Goal: Transaction & Acquisition: Obtain resource

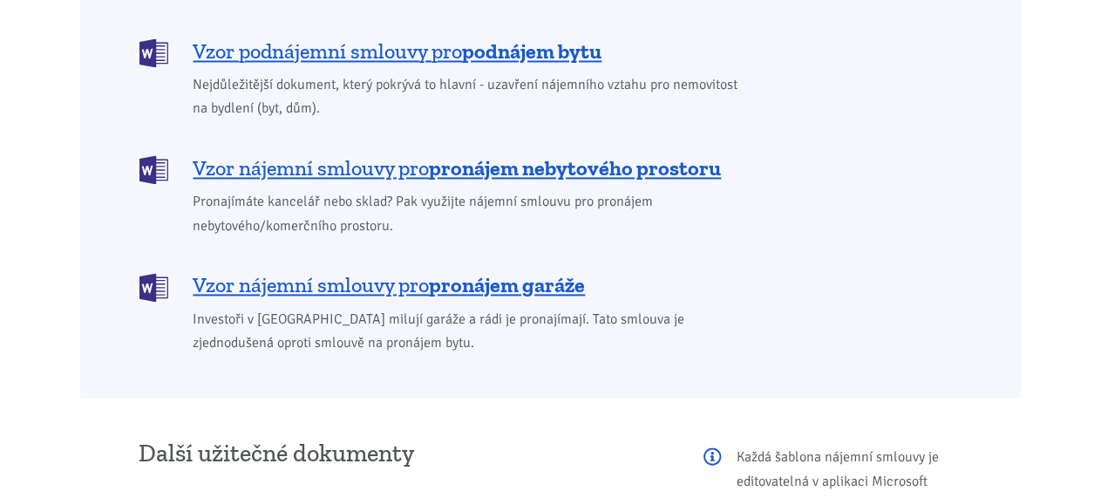
scroll to position [1766, 0]
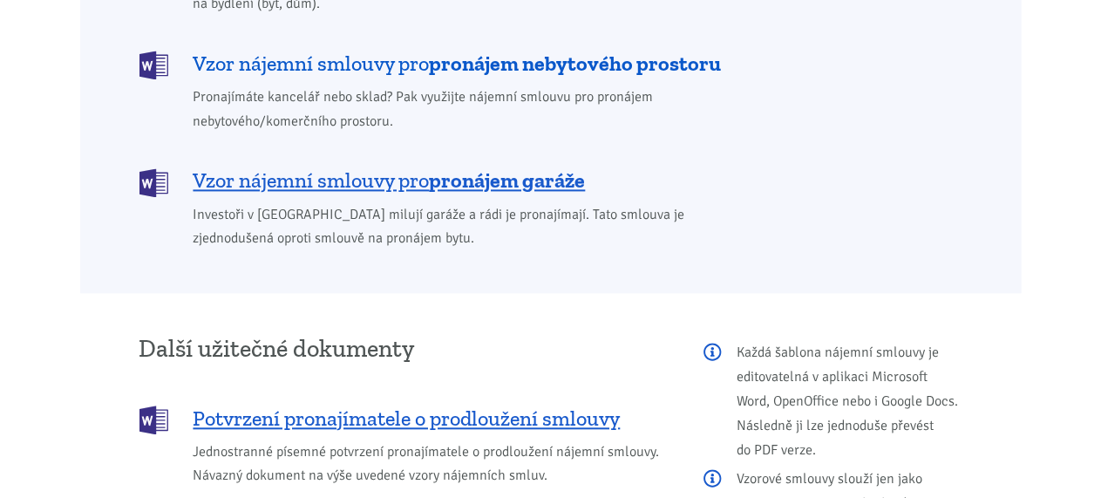
click at [416, 50] on span "Vzor nájemní smlouvy pro pronájem nebytového prostoru" at bounding box center [458, 64] width 528 height 28
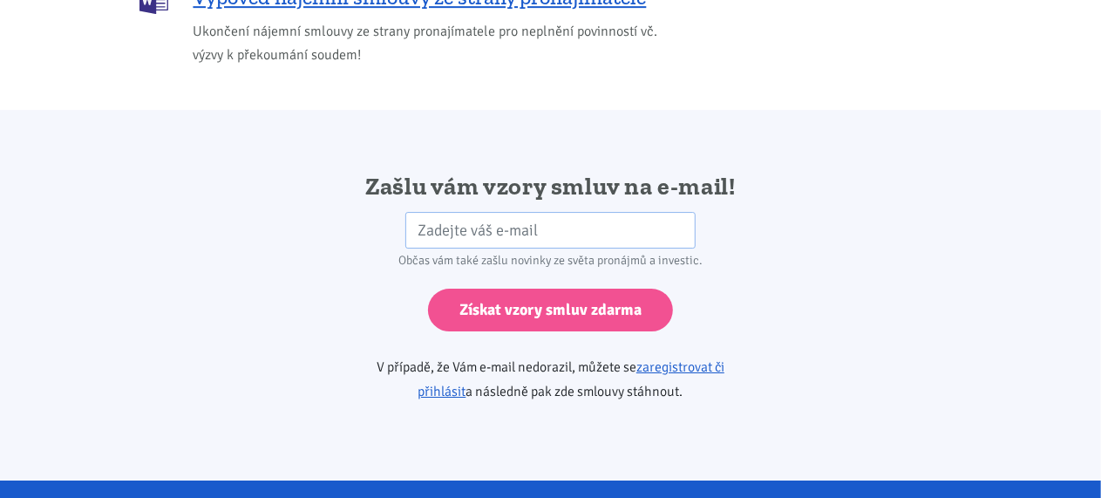
scroll to position [2912, 0]
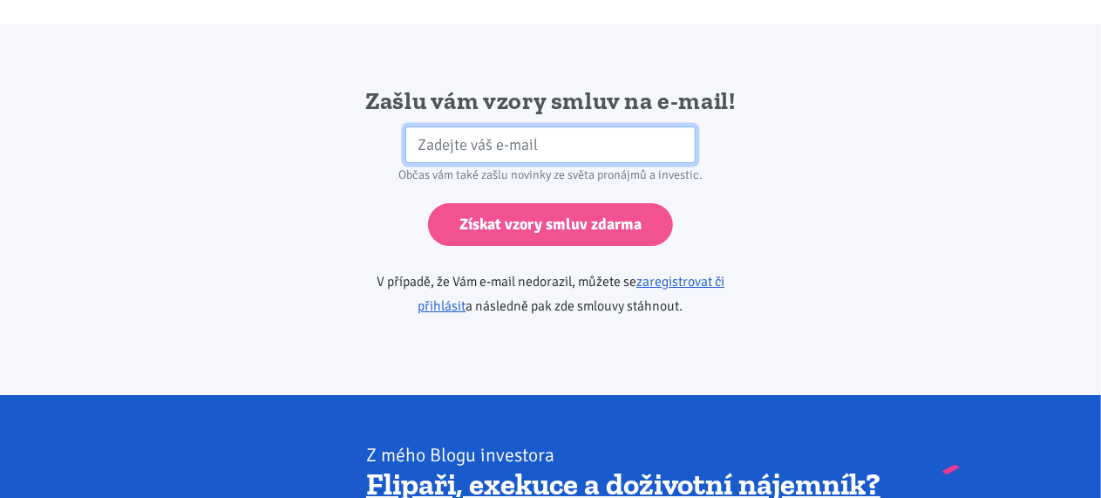
click at [420, 126] on input "email" at bounding box center [550, 144] width 290 height 37
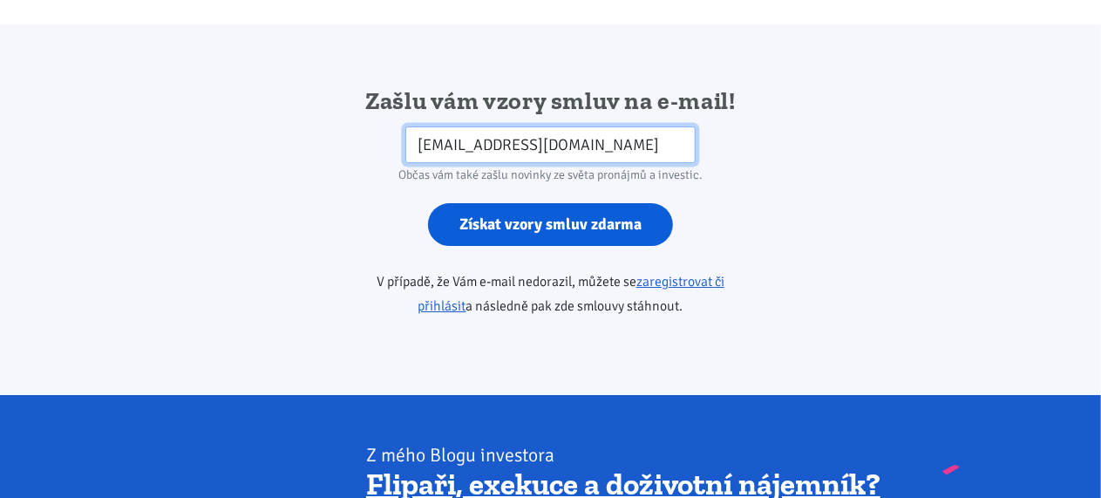
type input "[EMAIL_ADDRESS][DOMAIN_NAME]"
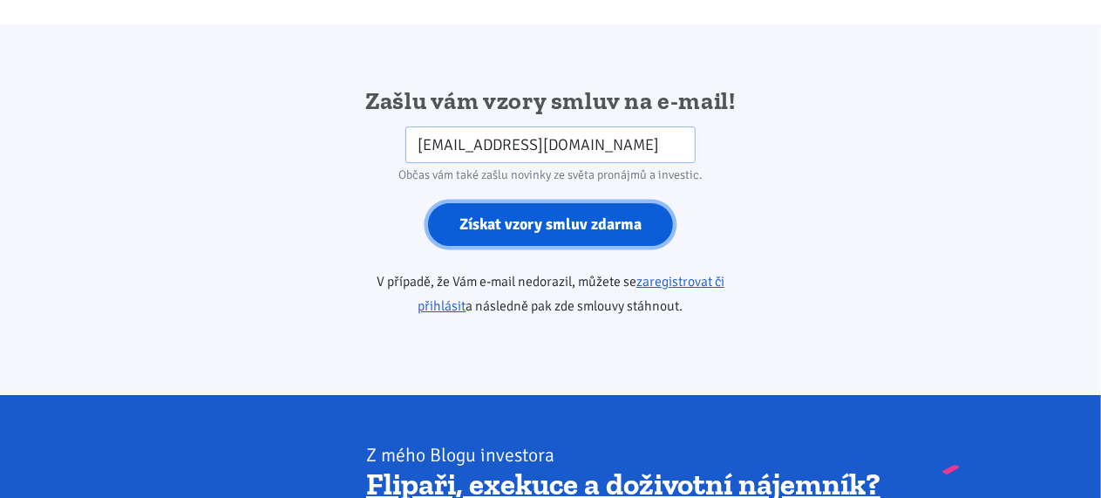
click at [534, 203] on input "Získat vzory smluv zdarma" at bounding box center [550, 224] width 245 height 43
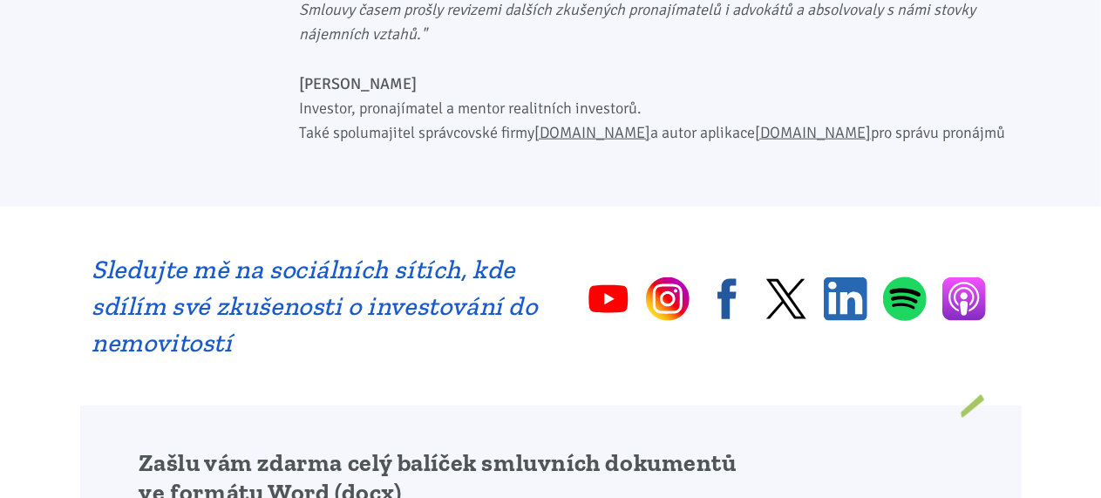
scroll to position [1018, 0]
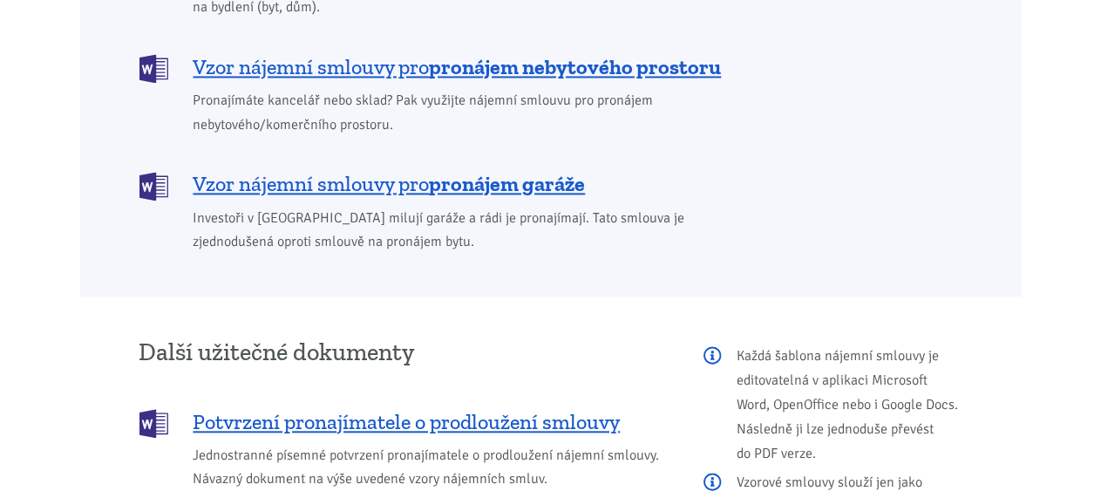
scroll to position [1766, 0]
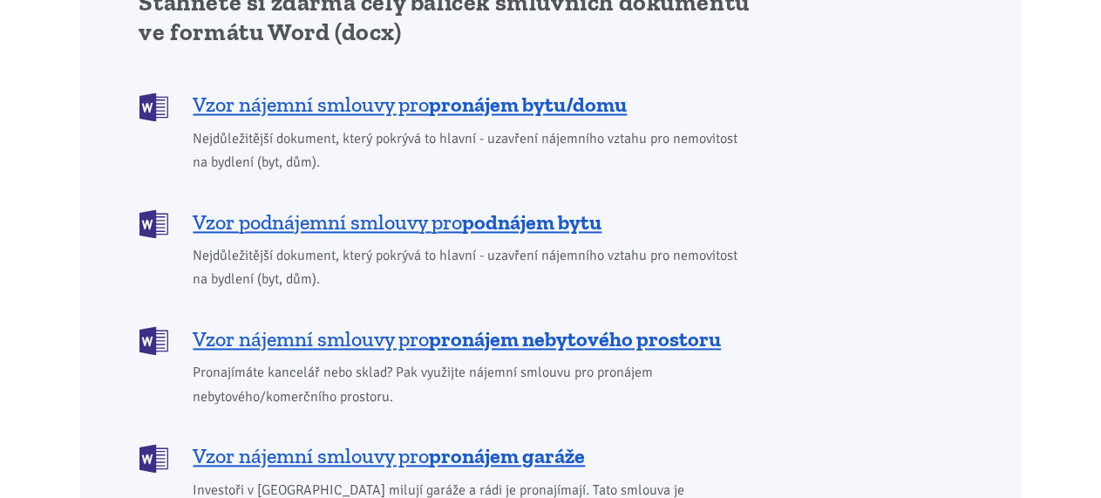
scroll to position [1552, 0]
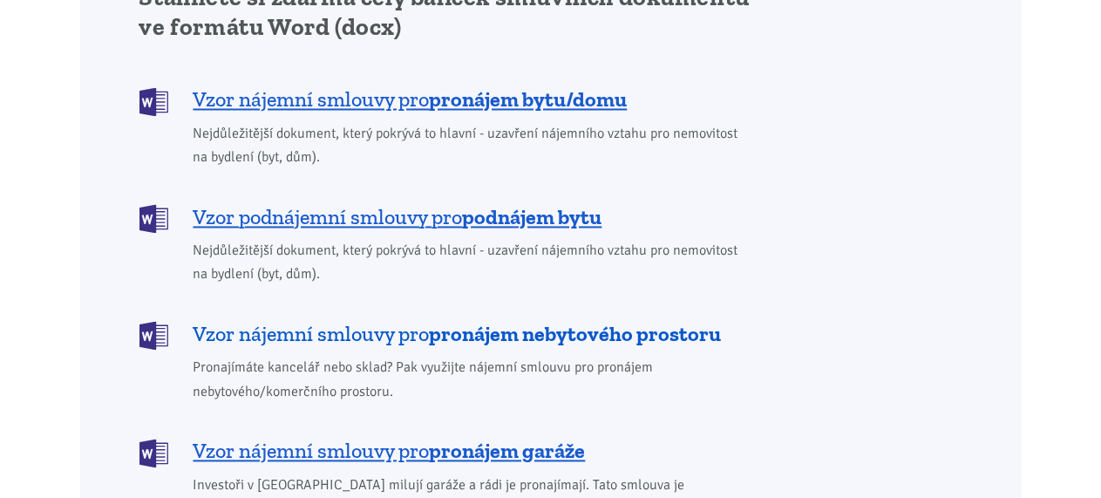
click at [303, 321] on span "Vzor nájemní smlouvy pro pronájem nebytového prostoru" at bounding box center [458, 335] width 528 height 28
